Goal: Navigation & Orientation: Find specific page/section

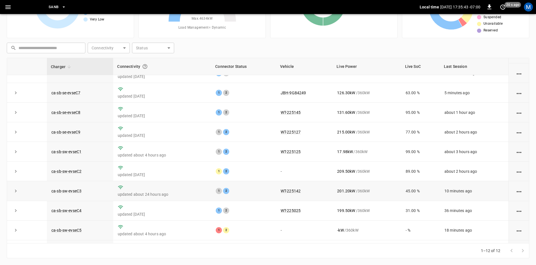
scroll to position [71, 0]
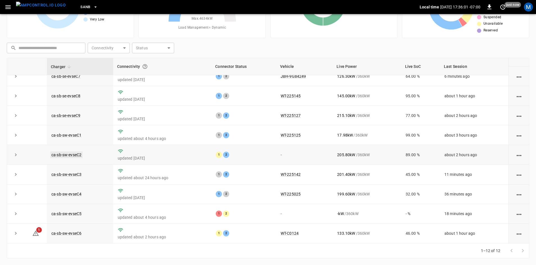
click at [76, 152] on link "ca-sb-sw-evseC2" at bounding box center [66, 155] width 32 height 7
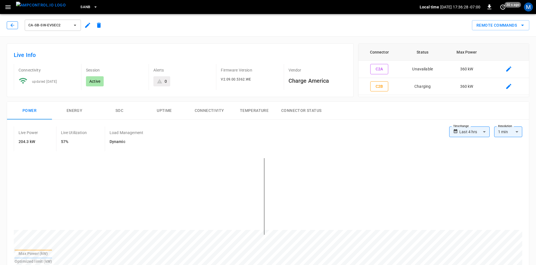
click at [12, 27] on icon "button" at bounding box center [13, 25] width 6 height 6
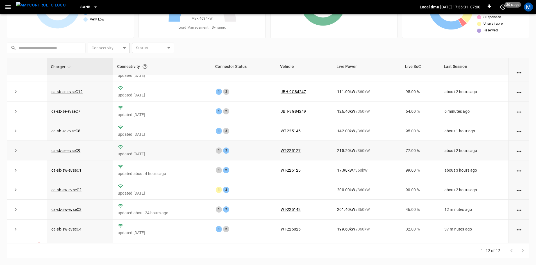
scroll to position [71, 0]
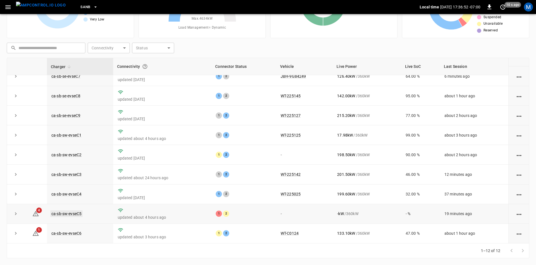
click at [81, 214] on link "ca-sb-sw-evseC5" at bounding box center [66, 214] width 32 height 7
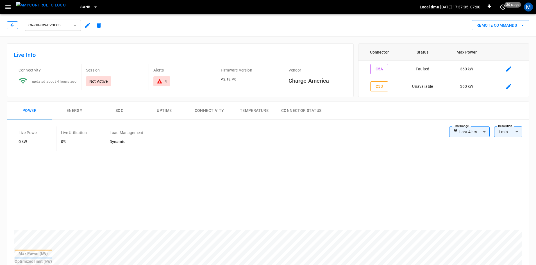
click at [8, 23] on button "button" at bounding box center [12, 25] width 11 height 8
